Goal: Task Accomplishment & Management: Complete application form

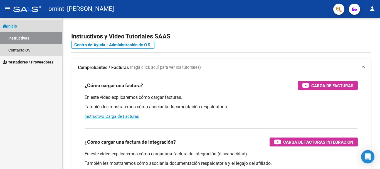
click at [16, 29] on link "Inicio" at bounding box center [31, 26] width 62 height 12
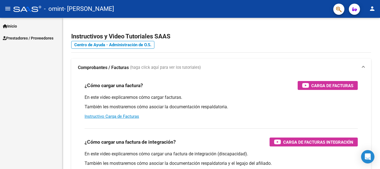
click at [16, 28] on span "Inicio" at bounding box center [10, 26] width 14 height 6
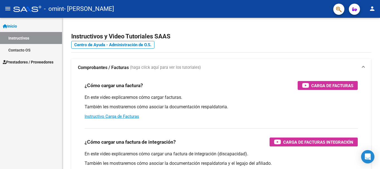
click at [18, 61] on span "Prestadores / Proveedores" at bounding box center [28, 62] width 51 height 6
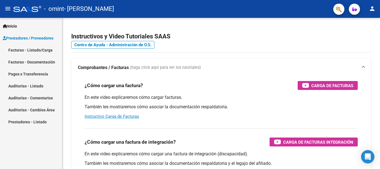
click at [25, 49] on link "Facturas - Listado/Carga" at bounding box center [31, 50] width 62 height 12
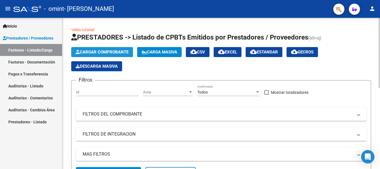
click at [95, 53] on span "Cargar Comprobante" at bounding box center [102, 52] width 53 height 5
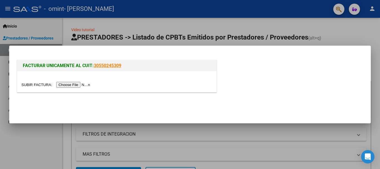
click at [69, 86] on input "file" at bounding box center [56, 85] width 70 height 6
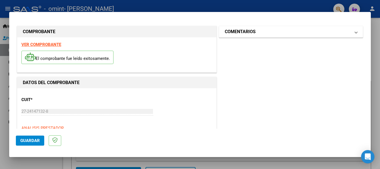
click at [290, 31] on mat-panel-title "COMENTARIOS" at bounding box center [288, 31] width 126 height 7
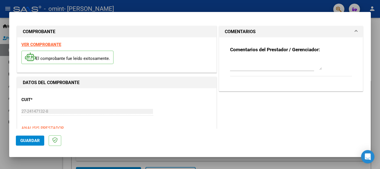
click at [290, 31] on mat-panel-title "COMENTARIOS" at bounding box center [288, 31] width 126 height 7
click at [26, 137] on button "Guardar" at bounding box center [30, 141] width 28 height 10
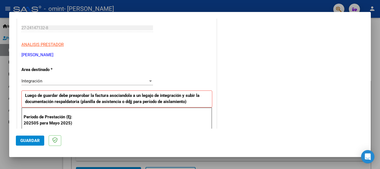
scroll to position [139, 0]
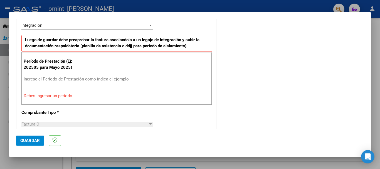
click at [38, 79] on input "Ingrese el Período de Prestación como indica el ejemplo" at bounding box center [88, 79] width 129 height 5
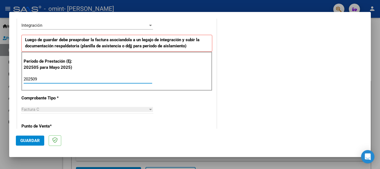
type input "202509"
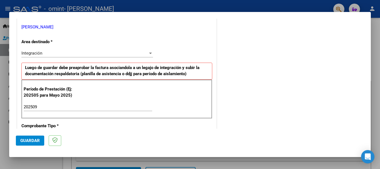
scroll to position [167, 0]
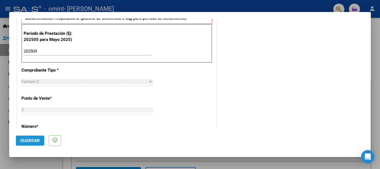
click at [24, 140] on span "Guardar" at bounding box center [29, 140] width 19 height 5
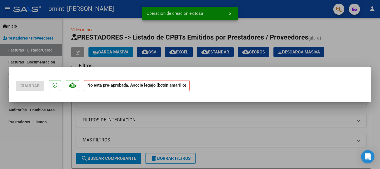
scroll to position [0, 0]
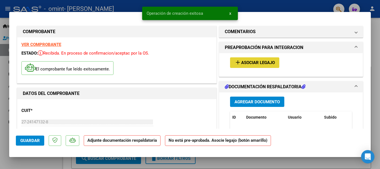
click at [243, 63] on span "Asociar Legajo" at bounding box center [258, 62] width 34 height 5
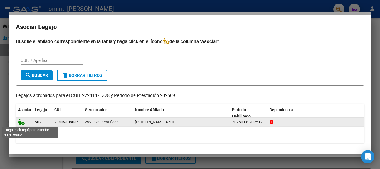
click at [19, 122] on icon at bounding box center [21, 122] width 7 height 6
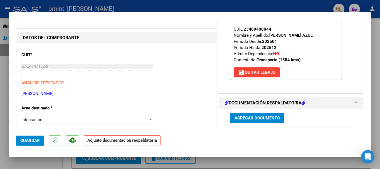
scroll to position [111, 0]
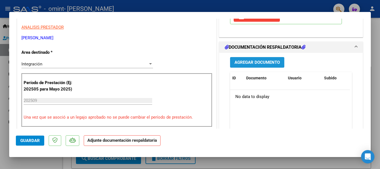
click at [257, 60] on span "Agregar Documento" at bounding box center [257, 62] width 45 height 5
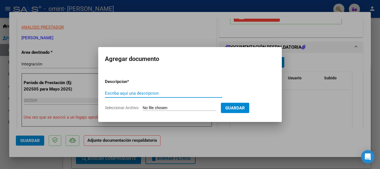
click at [139, 107] on span "Seleccionar Archivo" at bounding box center [122, 107] width 34 height 4
click at [143, 107] on input "Seleccionar Archivo" at bounding box center [180, 107] width 74 height 5
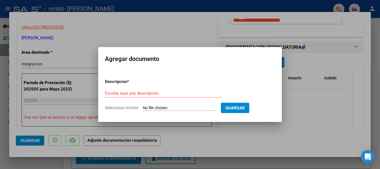
type input "C:\fakepath\[PERSON_NAME] trans 2025 09.pdf"
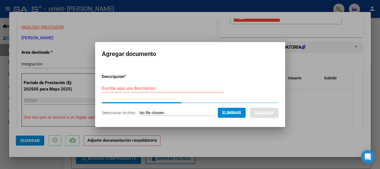
click at [116, 87] on input "Escriba aquí una descripcion" at bounding box center [163, 88] width 122 height 5
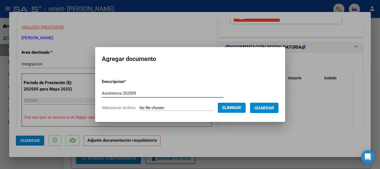
type input "Asistencia 202509"
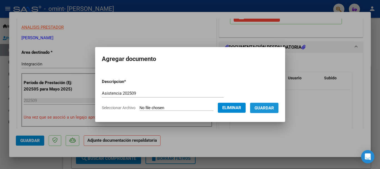
click at [274, 107] on span "Guardar" at bounding box center [264, 107] width 19 height 5
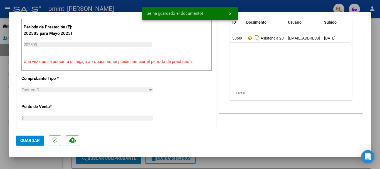
scroll to position [195, 0]
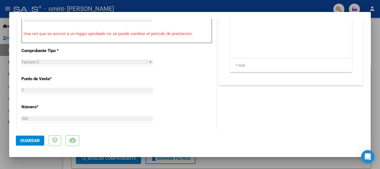
click at [25, 139] on span "Guardar" at bounding box center [29, 140] width 19 height 5
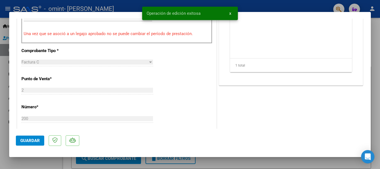
click at [232, 13] on button "x" at bounding box center [230, 13] width 11 height 10
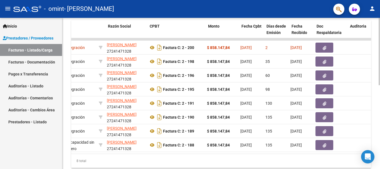
scroll to position [0, 119]
